Goal: Task Accomplishment & Management: Complete application form

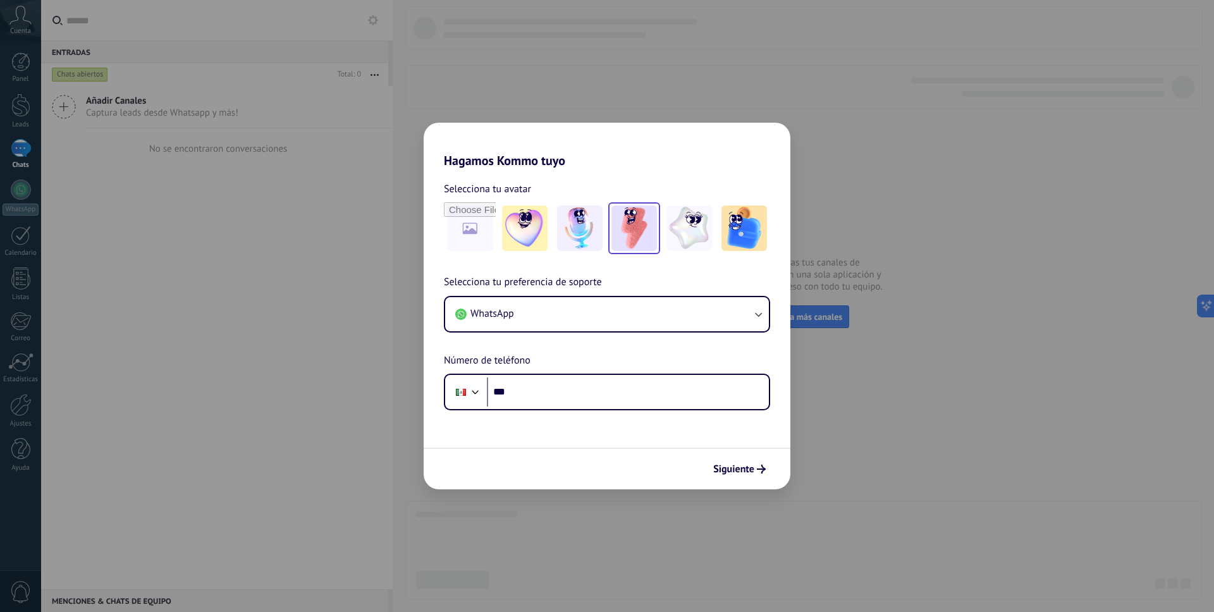
click at [630, 228] on img at bounding box center [634, 228] width 46 height 46
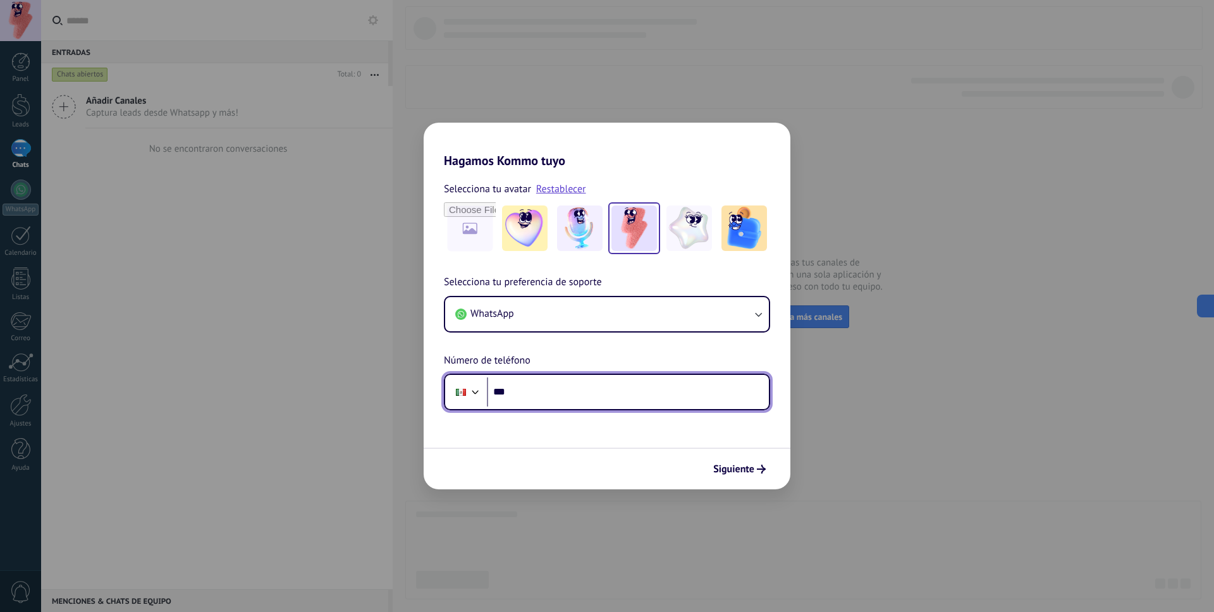
click at [576, 400] on input "***" at bounding box center [628, 391] width 282 height 29
type input "**********"
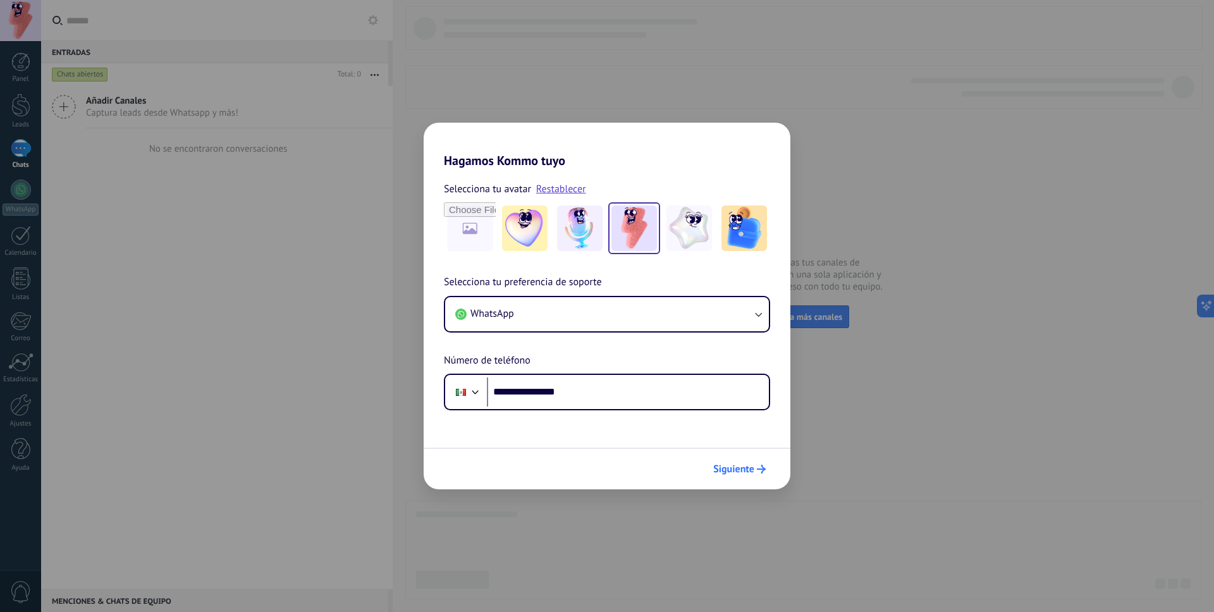
click at [749, 465] on span "Siguiente" at bounding box center [733, 469] width 41 height 9
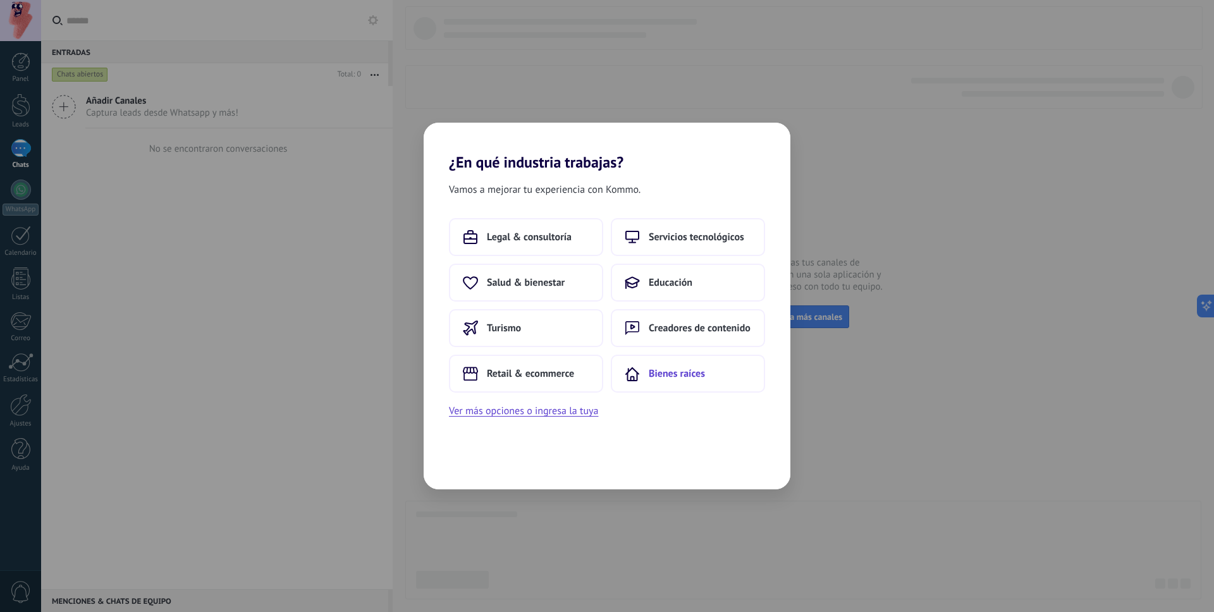
click at [716, 379] on button "Bienes raíces" at bounding box center [688, 374] width 154 height 38
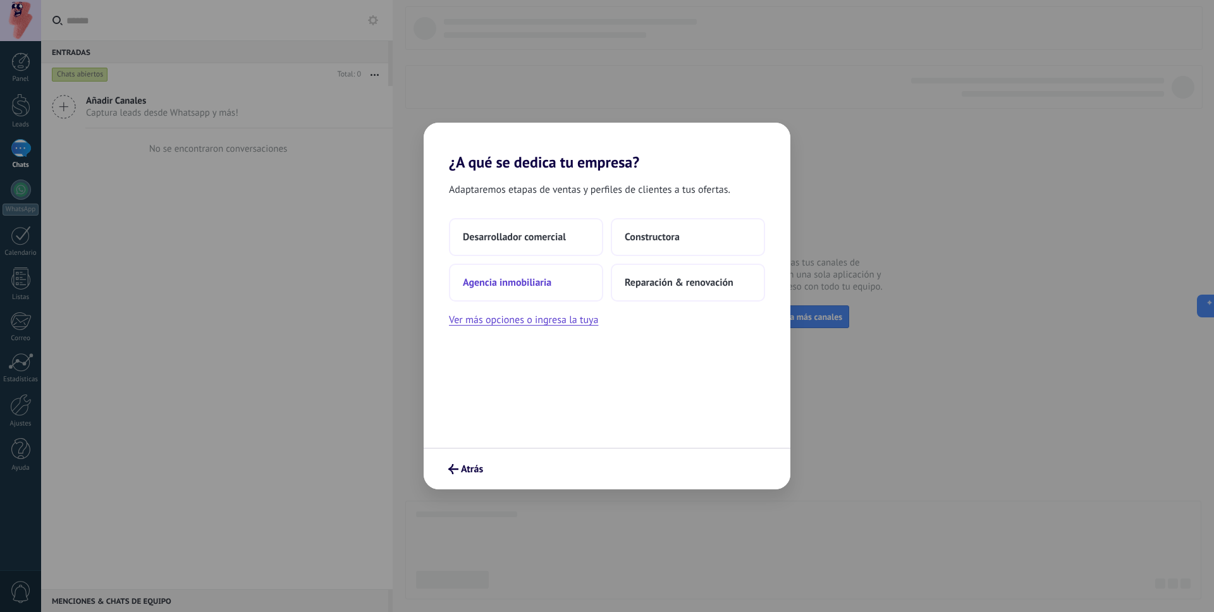
click at [564, 279] on button "Agencia inmobiliaria" at bounding box center [526, 283] width 154 height 38
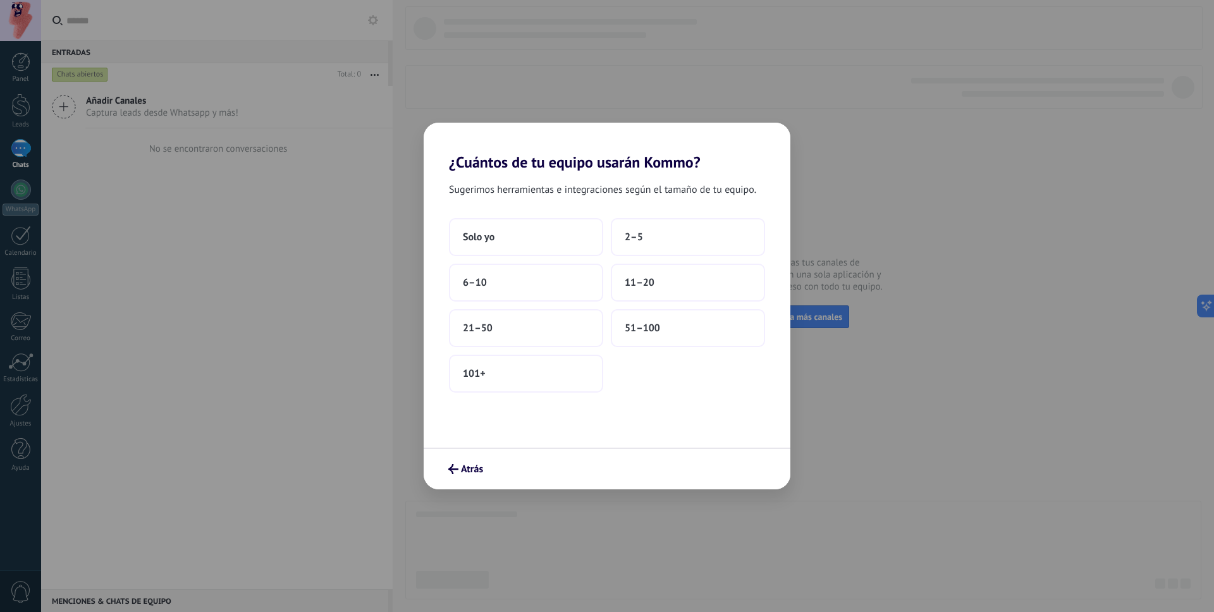
click at [564, 279] on button "6–10" at bounding box center [526, 283] width 154 height 38
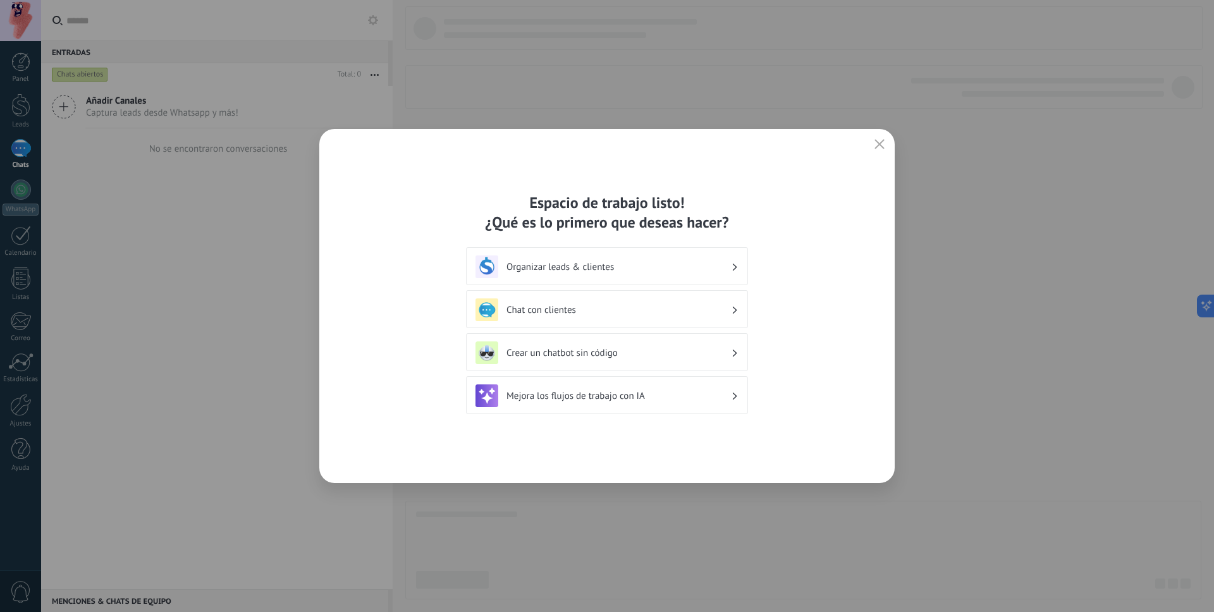
click at [727, 311] on h3 "Chat con clientes" at bounding box center [618, 310] width 224 height 12
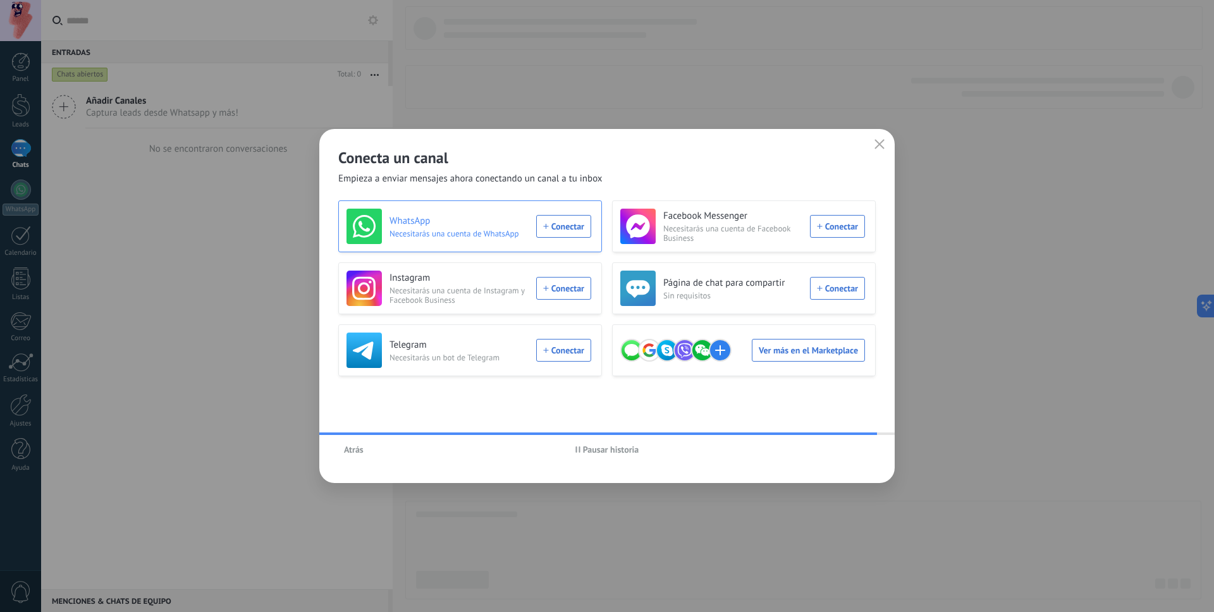
click at [583, 233] on div "WhatsApp Necesitarás una cuenta de WhatsApp Conectar" at bounding box center [468, 226] width 245 height 35
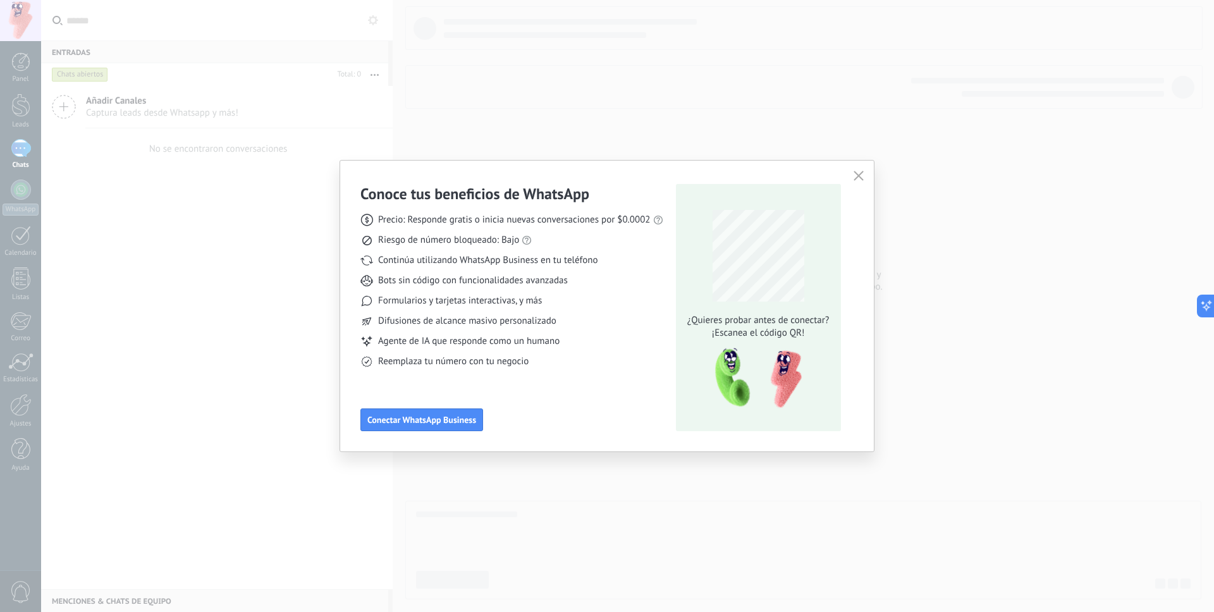
click at [856, 175] on use "button" at bounding box center [857, 175] width 9 height 9
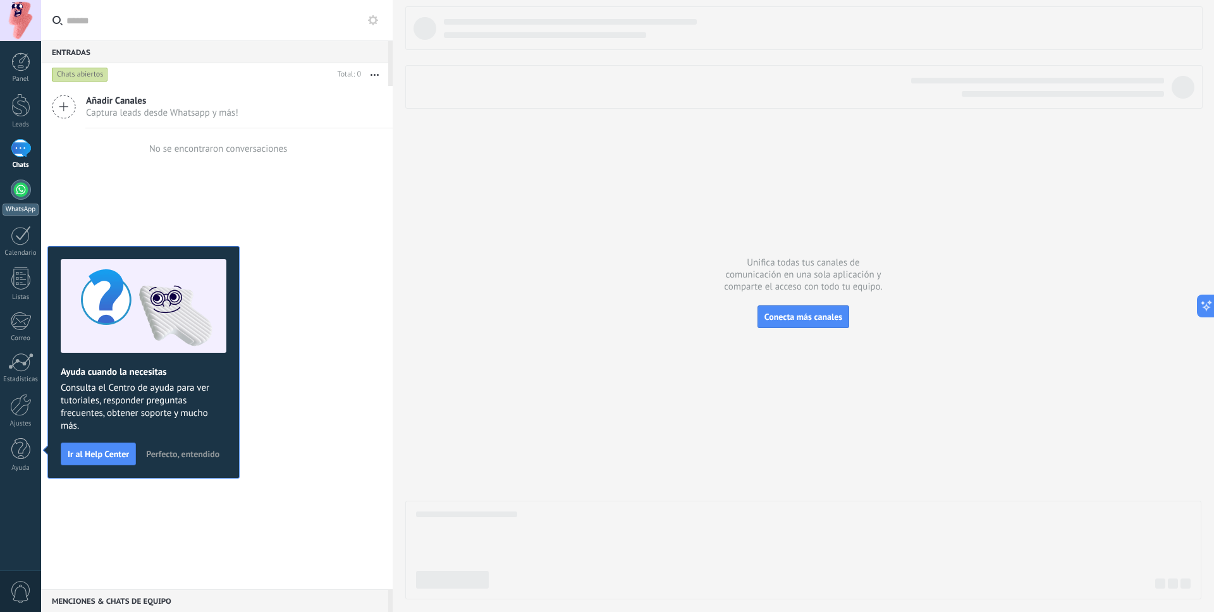
click at [16, 190] on div at bounding box center [21, 190] width 20 height 20
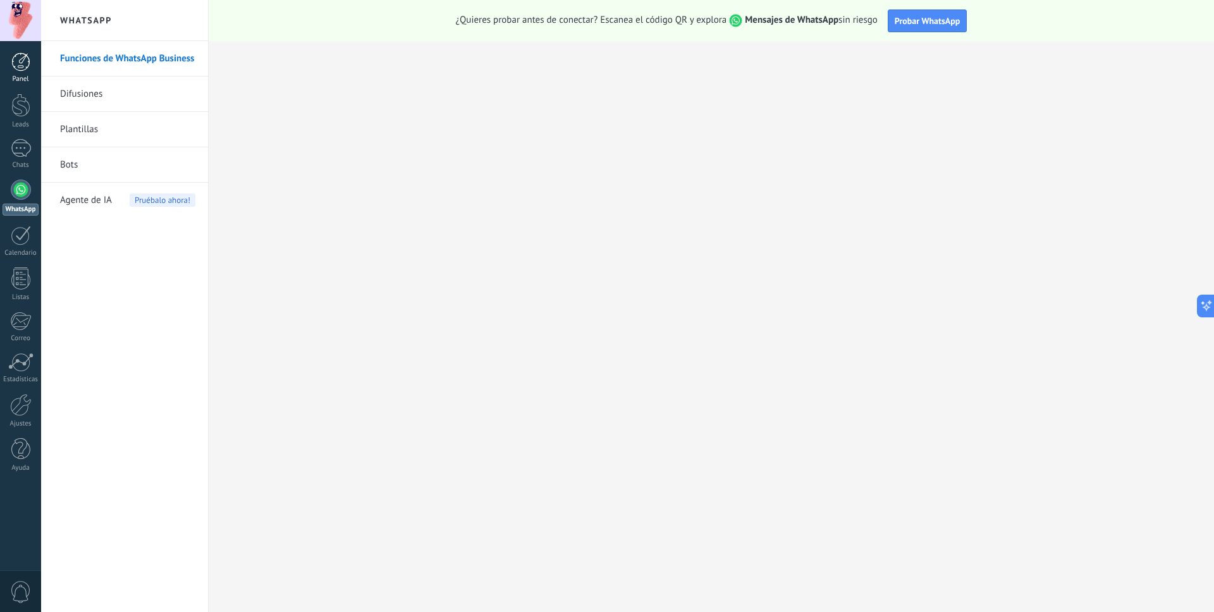
click at [25, 63] on div at bounding box center [20, 61] width 19 height 19
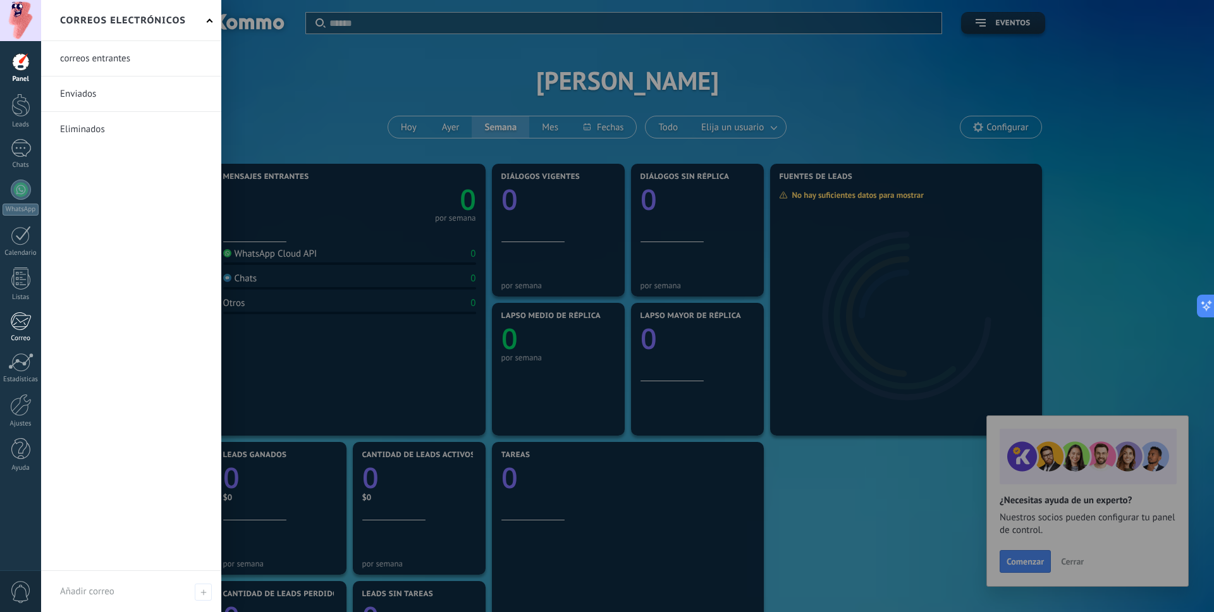
click at [21, 323] on div at bounding box center [20, 321] width 21 height 19
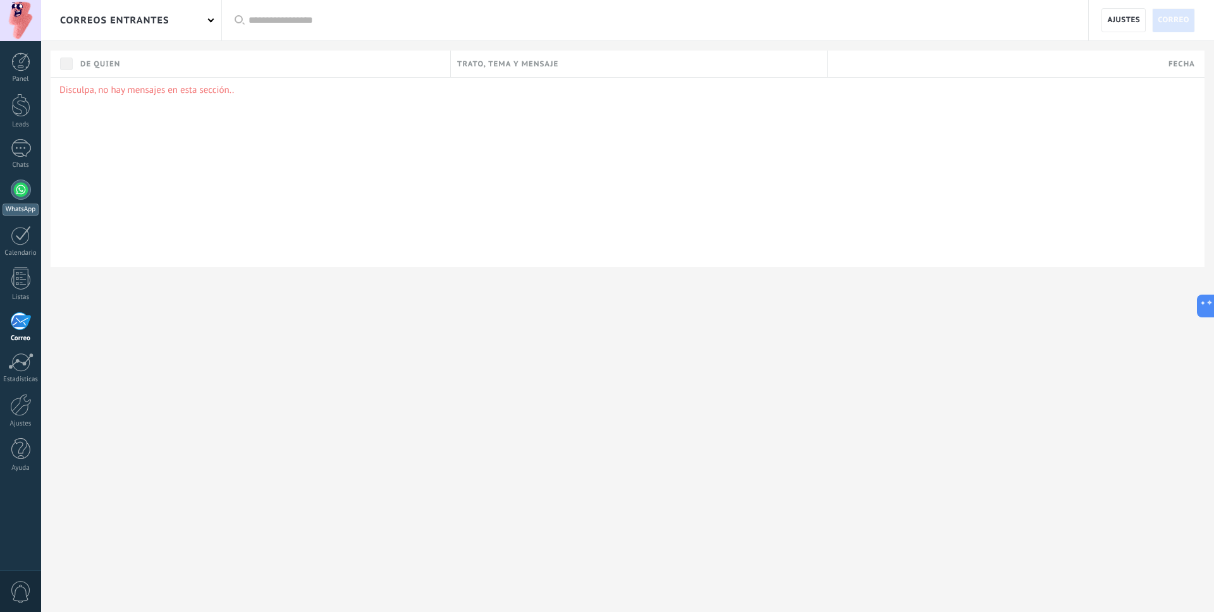
click at [21, 197] on div at bounding box center [21, 190] width 20 height 20
